Goal: Navigation & Orientation: Go to known website

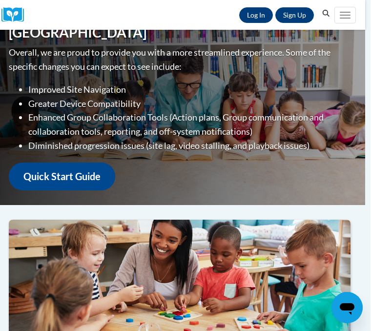
scroll to position [0, 5]
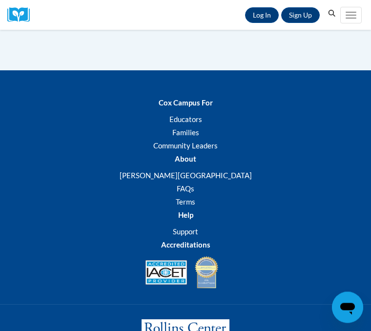
scroll to position [1326, 0]
click at [193, 123] on link "Educators" at bounding box center [185, 119] width 33 height 9
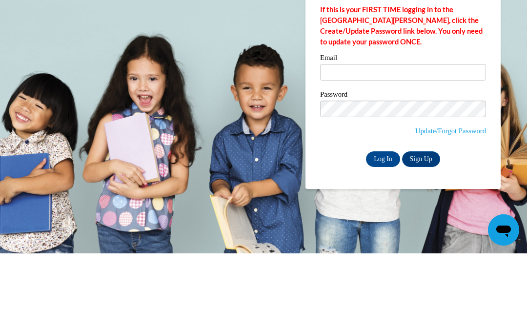
scroll to position [78, 0]
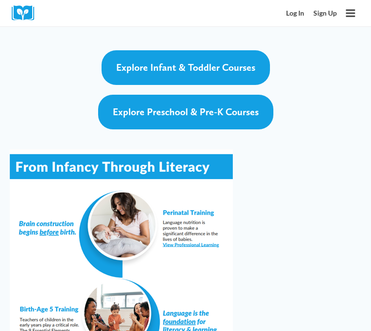
scroll to position [3125, 0]
click at [196, 154] on img at bounding box center [121, 305] width 223 height 312
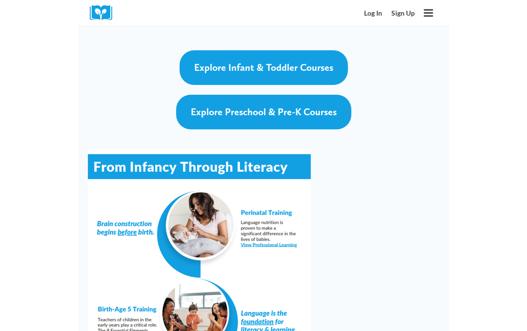
scroll to position [3052, 0]
